Goal: Information Seeking & Learning: Learn about a topic

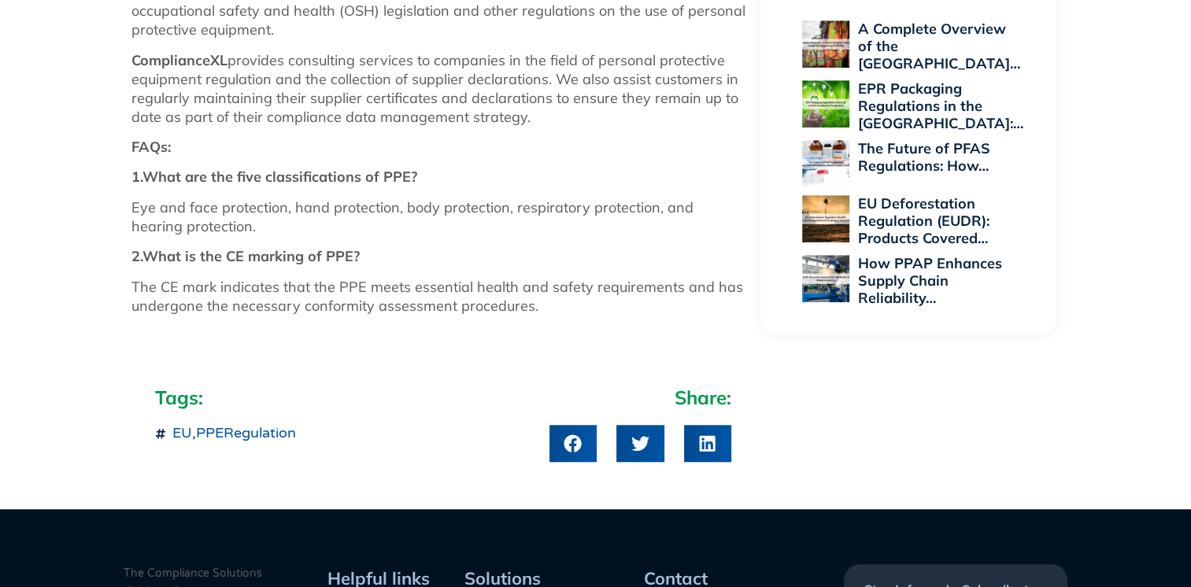
scroll to position [1178, 0]
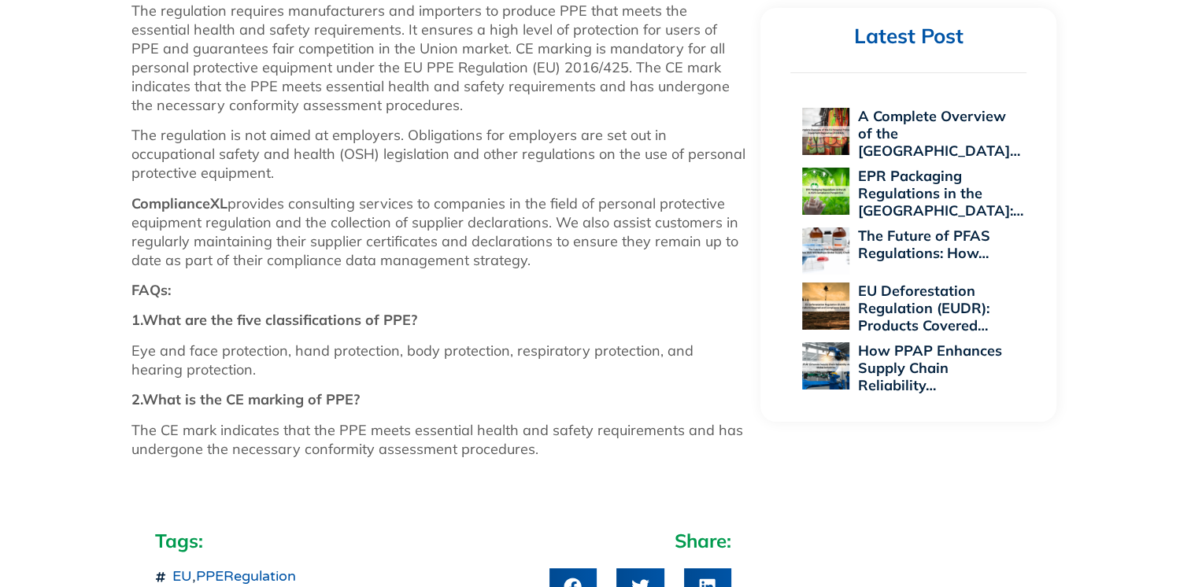
scroll to position [1005, 0]
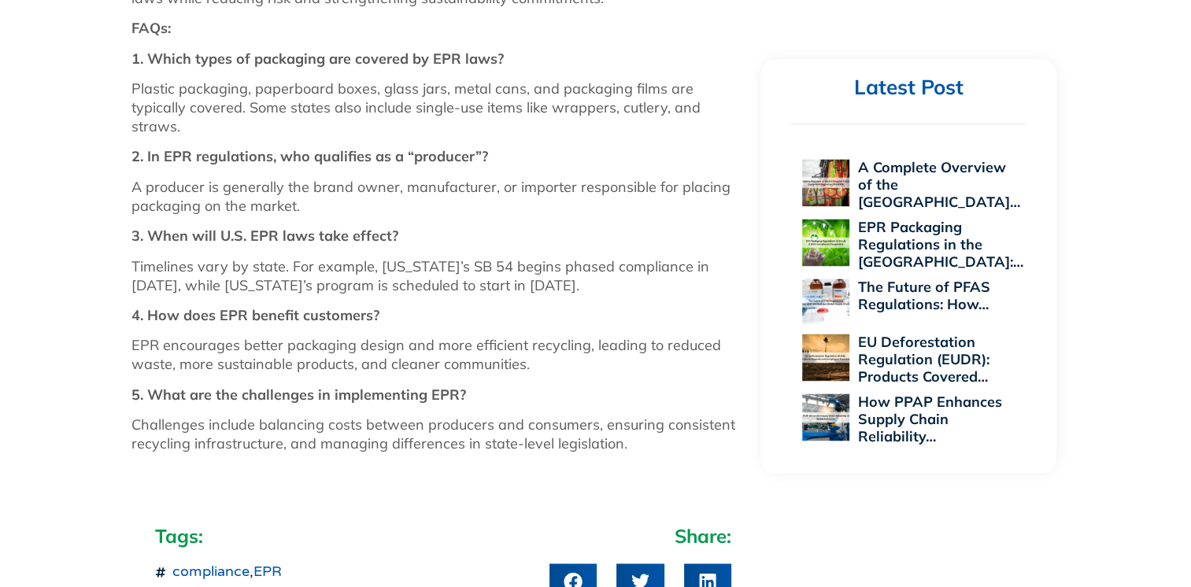
scroll to position [2116, 0]
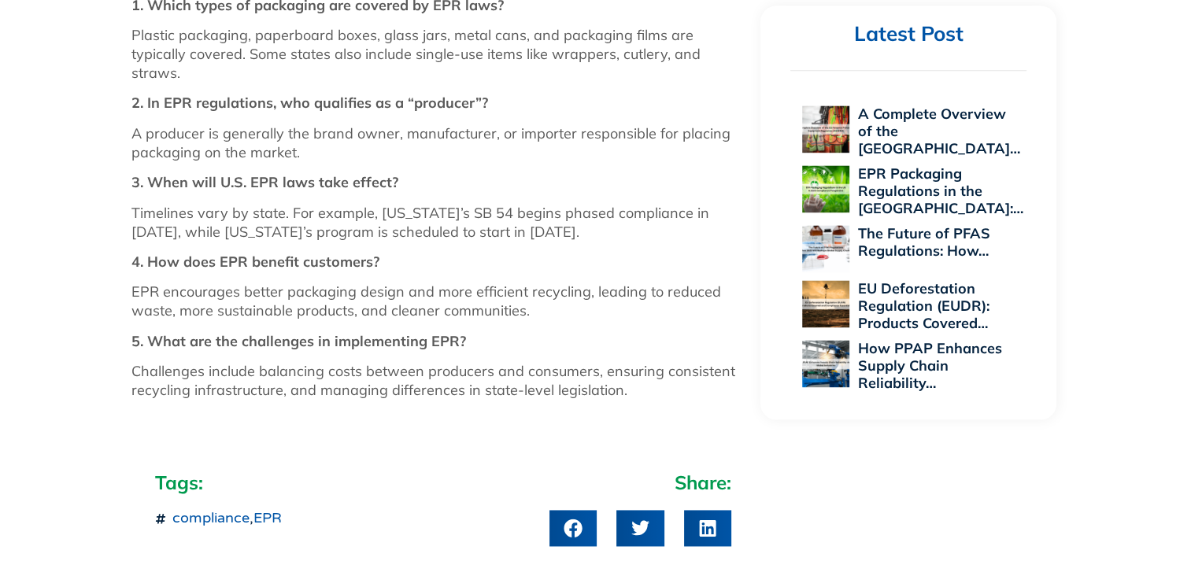
scroll to position [2153, 0]
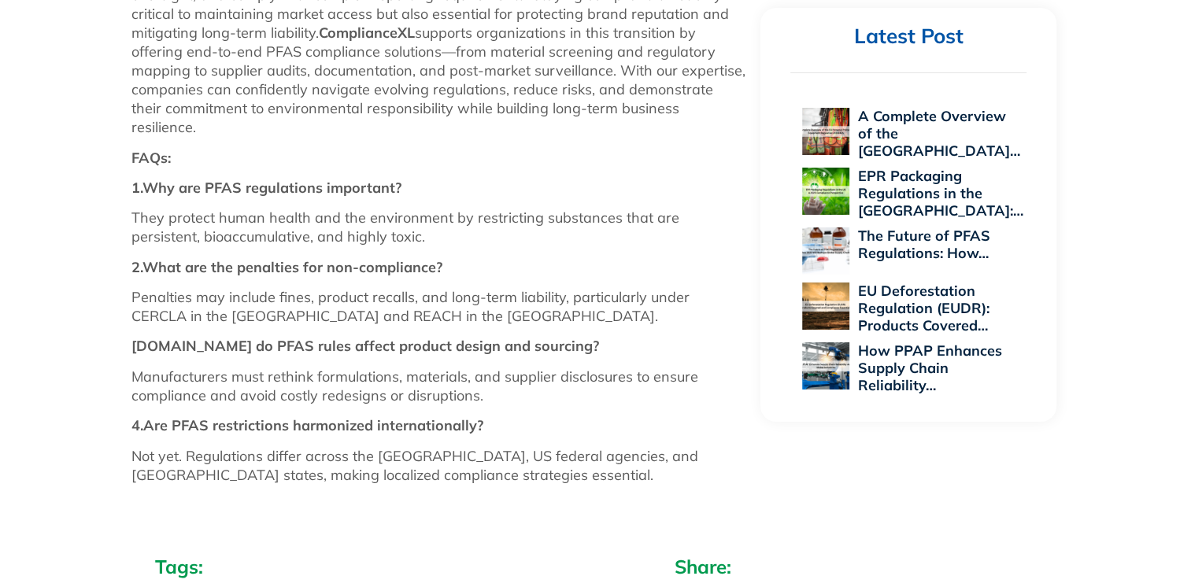
scroll to position [1906, 0]
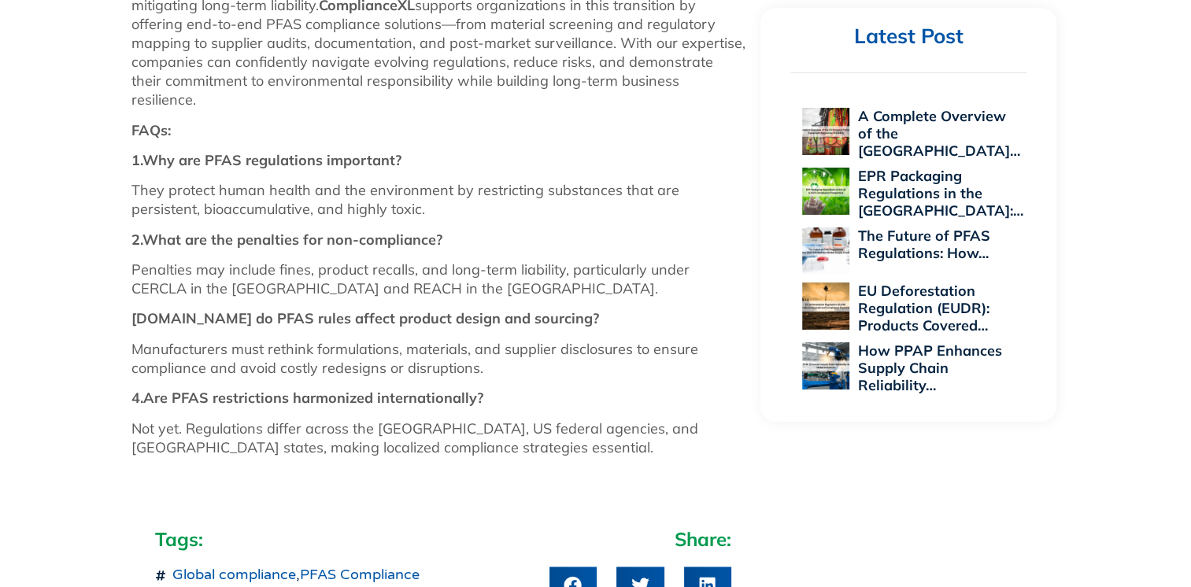
scroll to position [1933, 0]
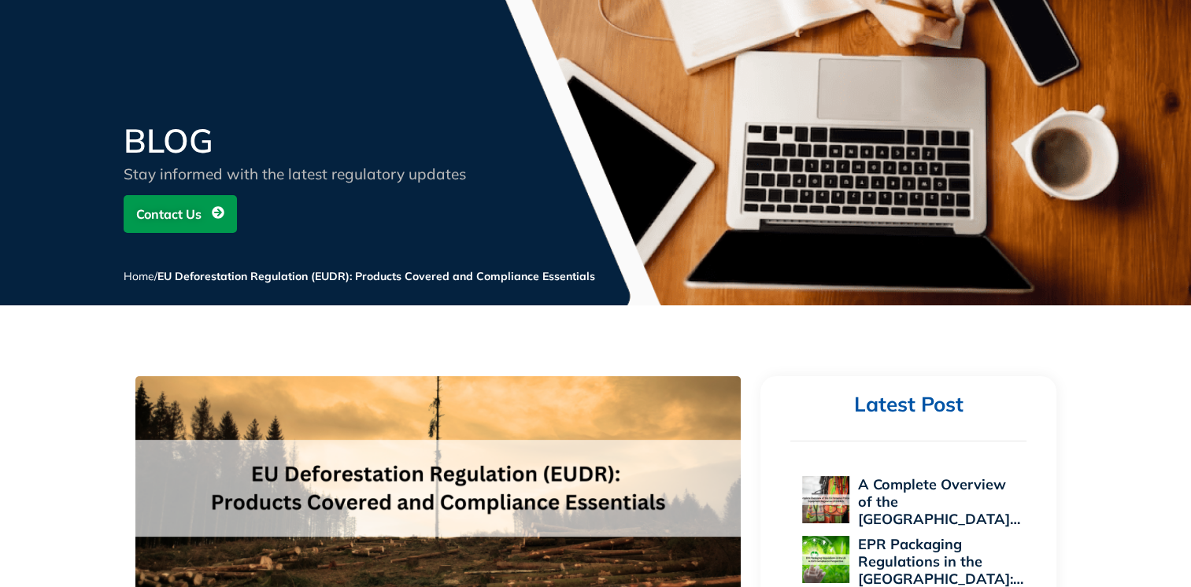
scroll to position [70, 0]
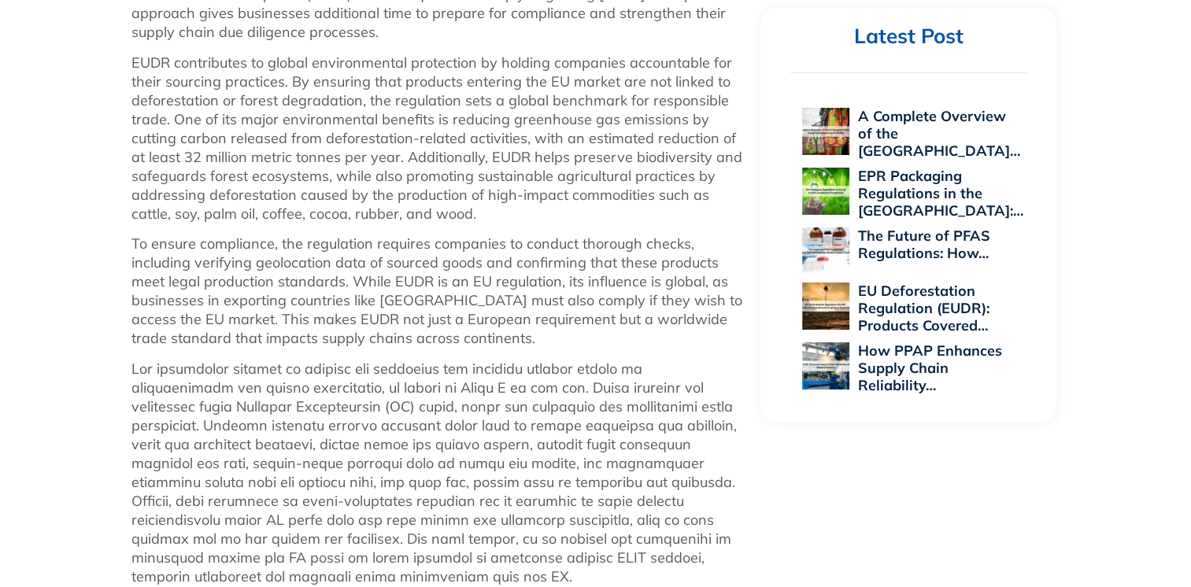
scroll to position [1017, 0]
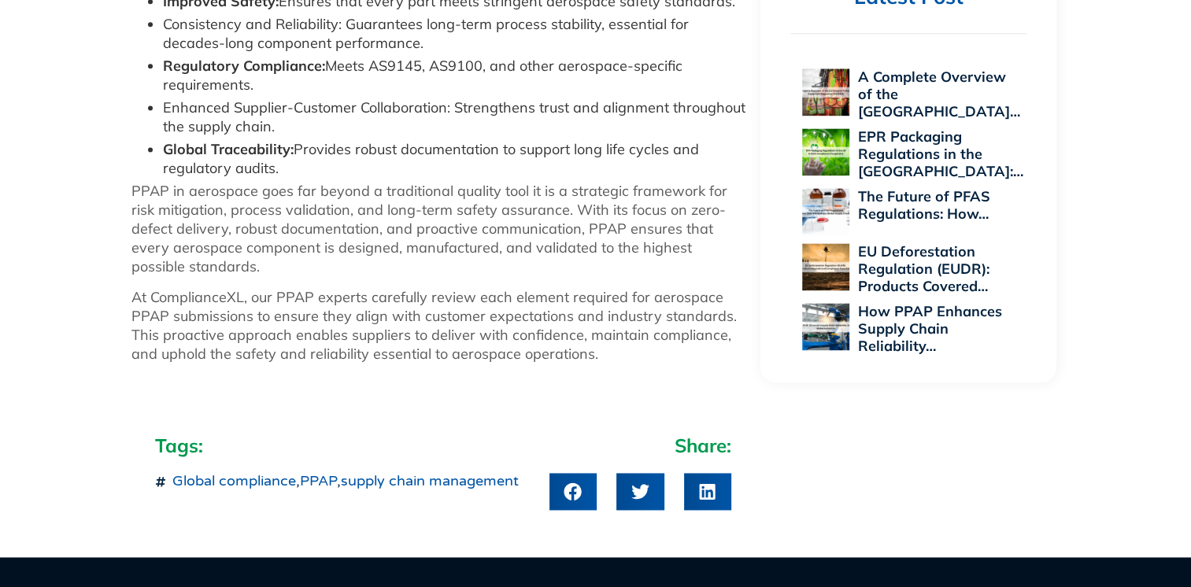
scroll to position [2167, 0]
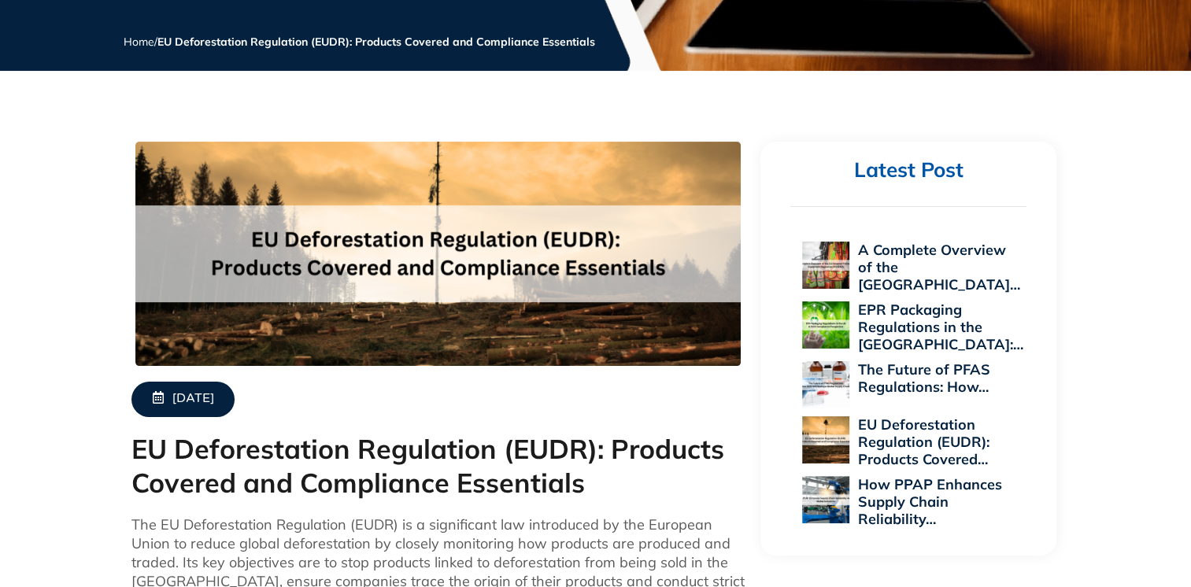
scroll to position [308, 0]
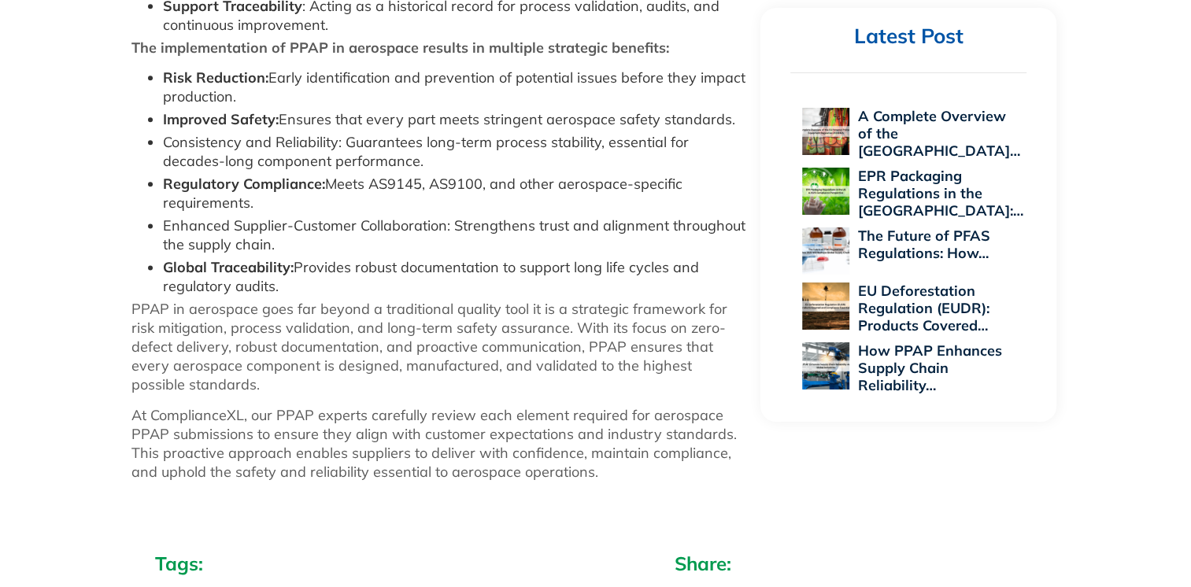
scroll to position [2103, 0]
